Goal: Task Accomplishment & Management: Manage account settings

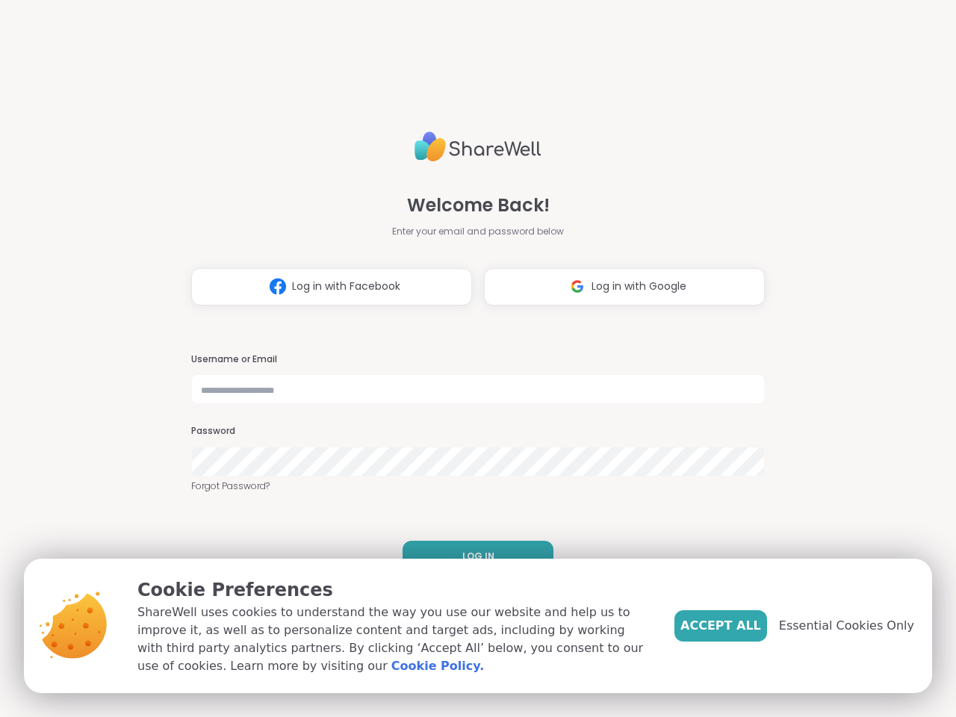
click at [471, 359] on h3 "Username or Email" at bounding box center [478, 359] width 574 height 13
click at [326, 287] on span "Log in with Facebook" at bounding box center [346, 287] width 108 height 16
click at [619, 287] on span "Log in with Google" at bounding box center [639, 287] width 95 height 16
click at [472, 557] on span "LOG IN" at bounding box center [479, 556] width 32 height 13
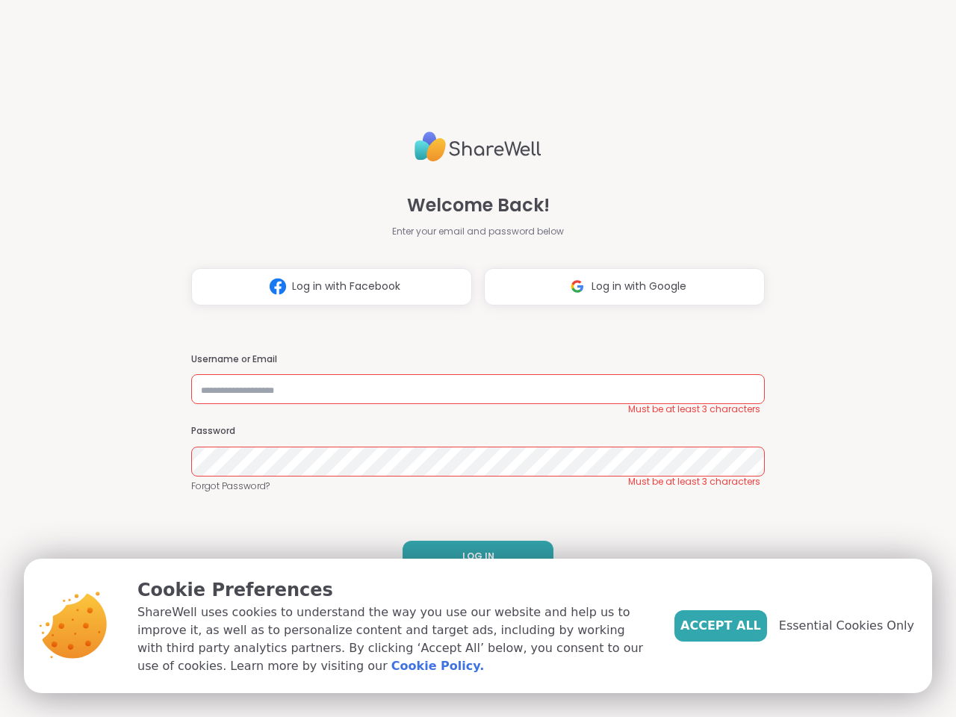
click at [746, 626] on span "Accept All" at bounding box center [721, 626] width 81 height 18
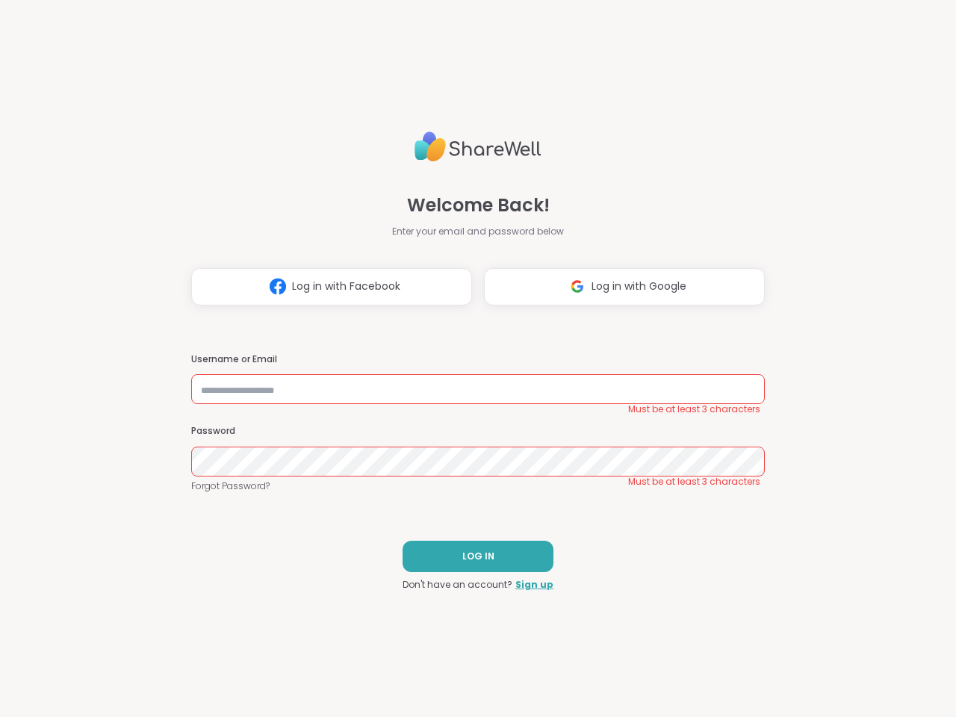
click at [856, 626] on div "Welcome Back! Enter your email and password below Log in with Facebook Log in w…" at bounding box center [478, 358] width 956 height 717
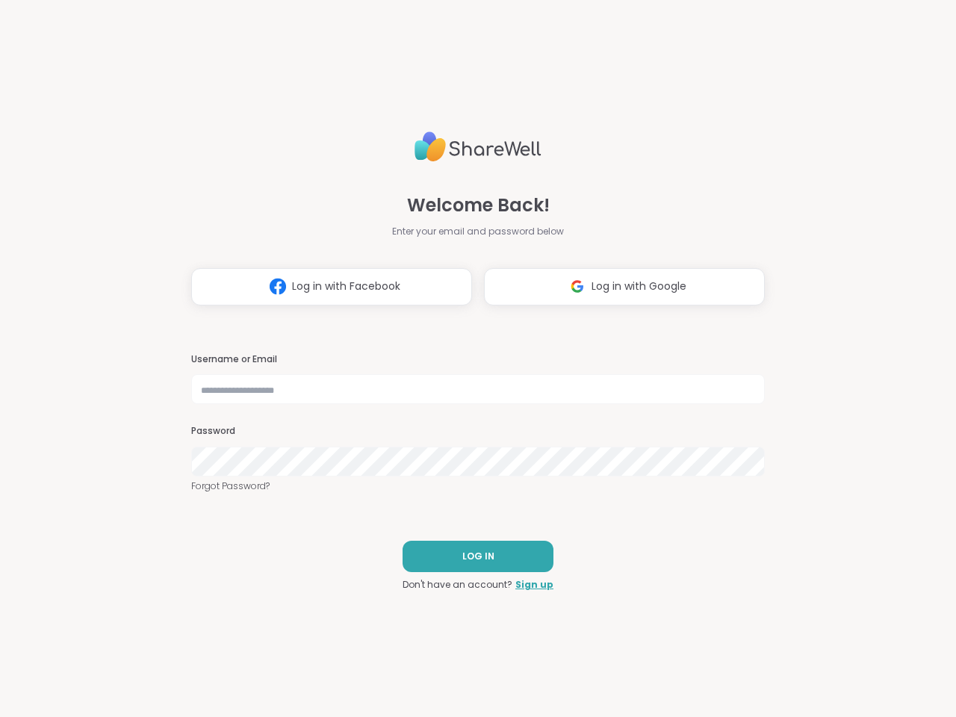
click at [471, 359] on h3 "Username or Email" at bounding box center [478, 359] width 574 height 13
click at [326, 287] on span "Log in with Facebook" at bounding box center [346, 287] width 108 height 16
click at [619, 287] on span "Log in with Google" at bounding box center [639, 287] width 95 height 16
click at [472, 557] on span "LOG IN" at bounding box center [479, 556] width 32 height 13
